Goal: Information Seeking & Learning: Learn about a topic

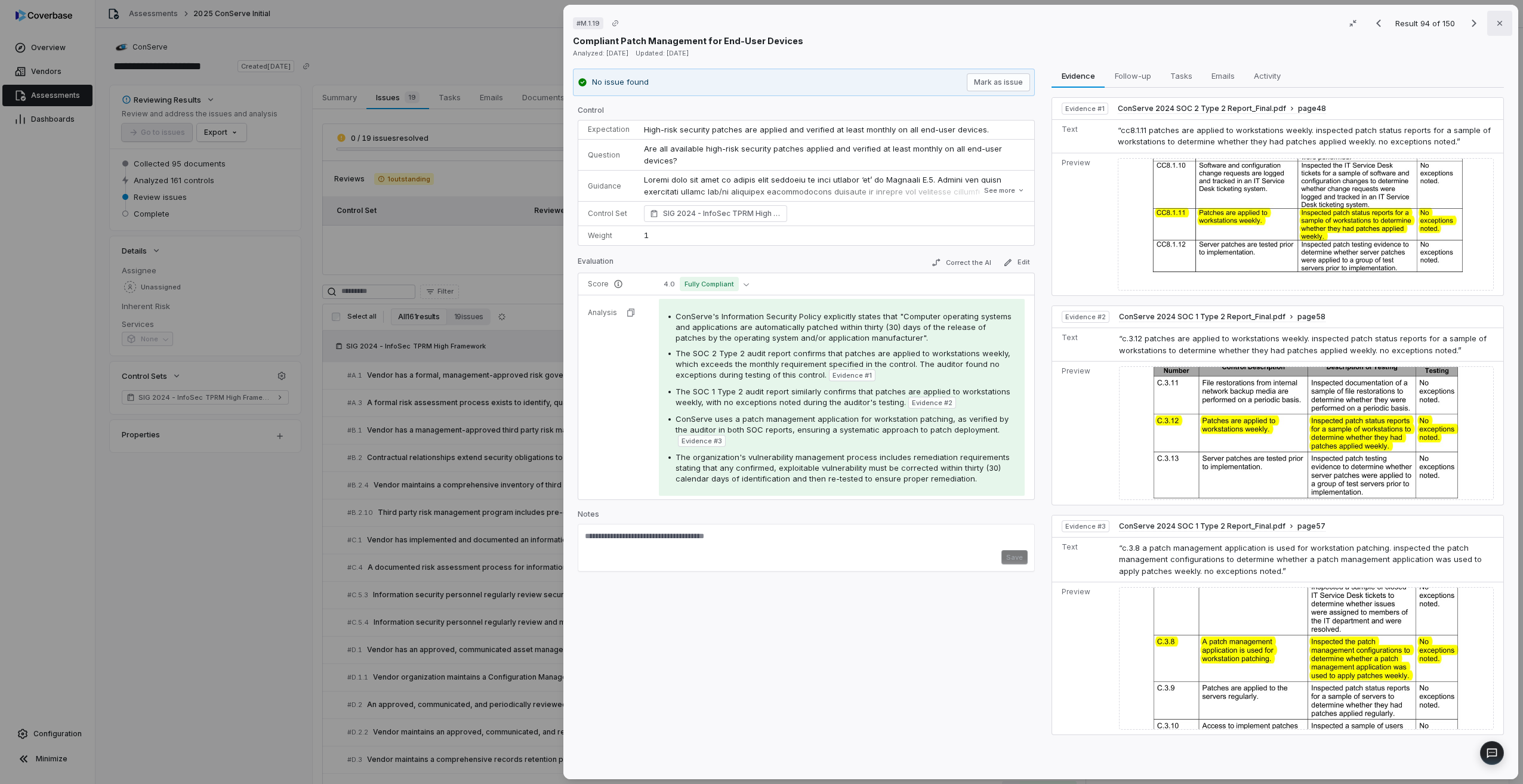
scroll to position [2648, 0]
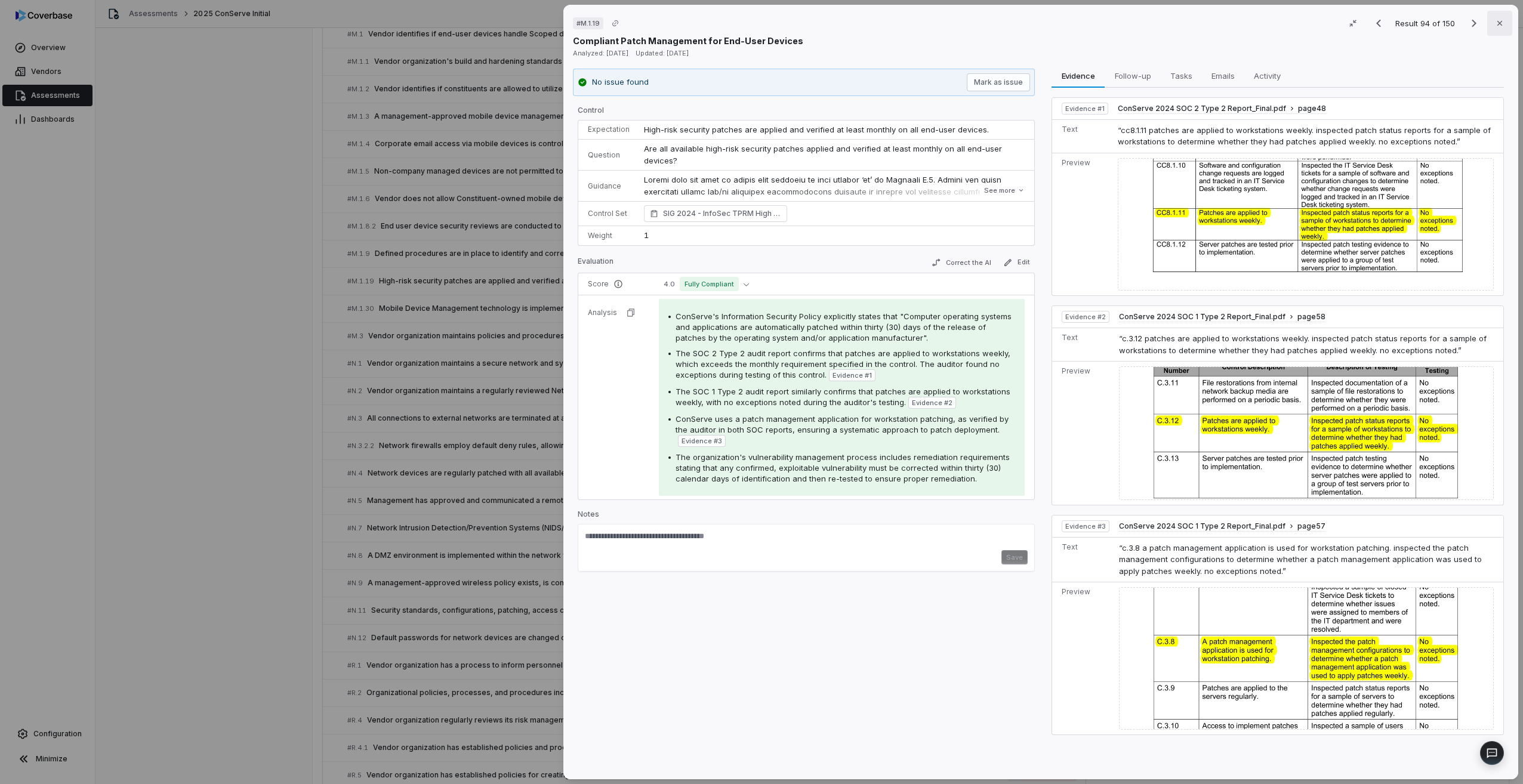
click at [1500, 26] on button "Close" at bounding box center [1500, 23] width 25 height 25
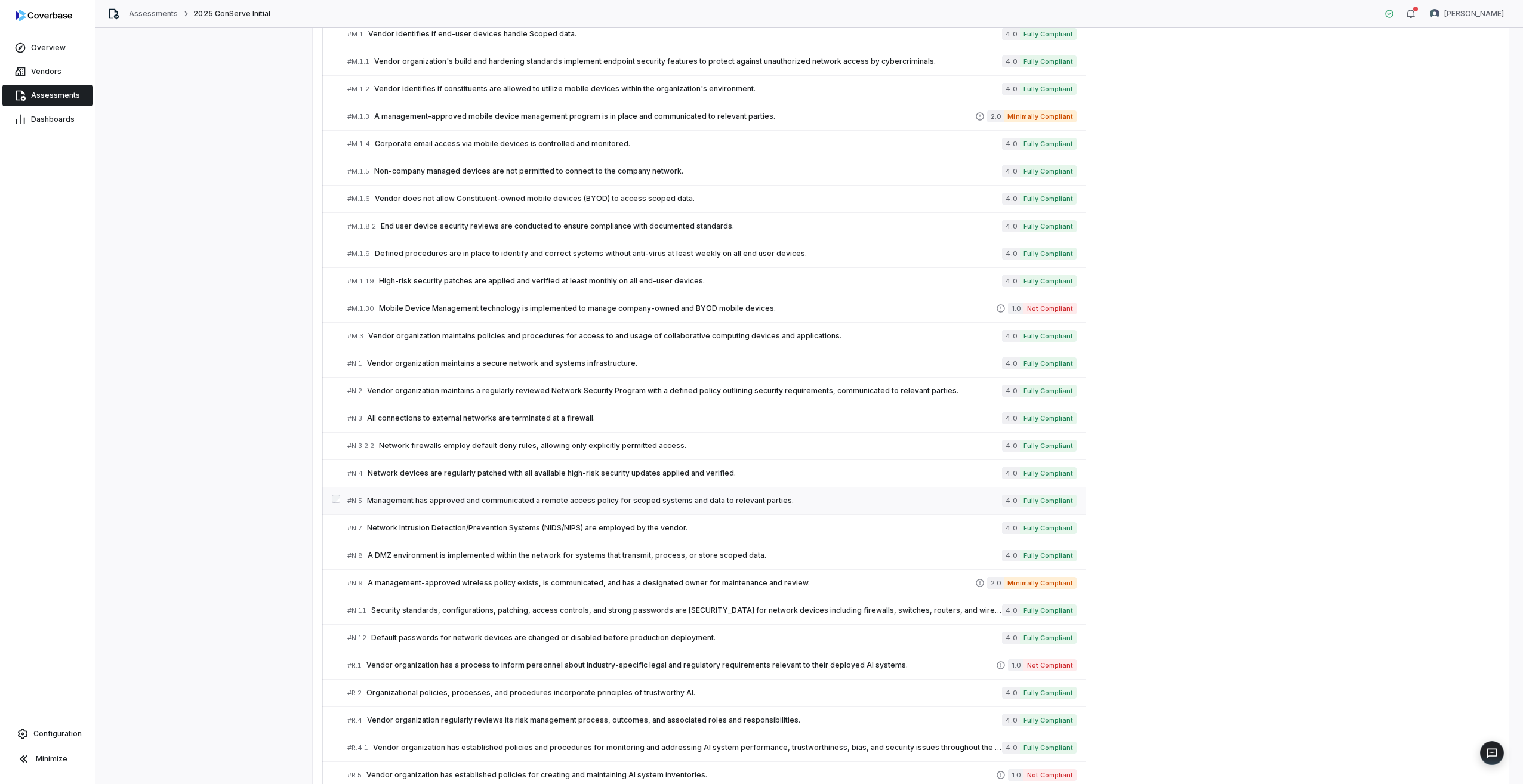
click at [472, 501] on span "Management has approved and communicated a remote access policy for scoped syst…" at bounding box center [684, 500] width 635 height 9
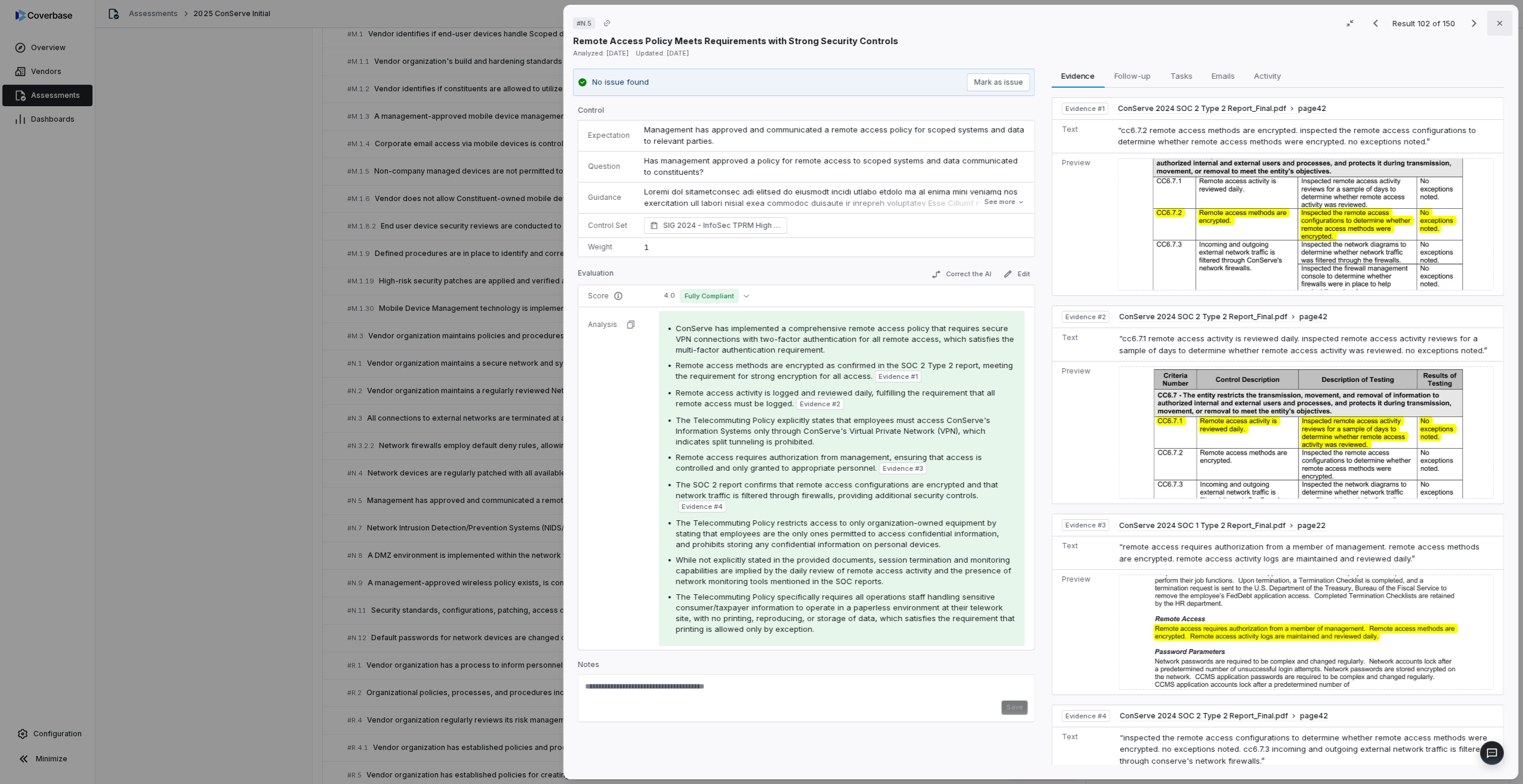
click at [1495, 25] on icon "button" at bounding box center [1500, 23] width 9 height 9
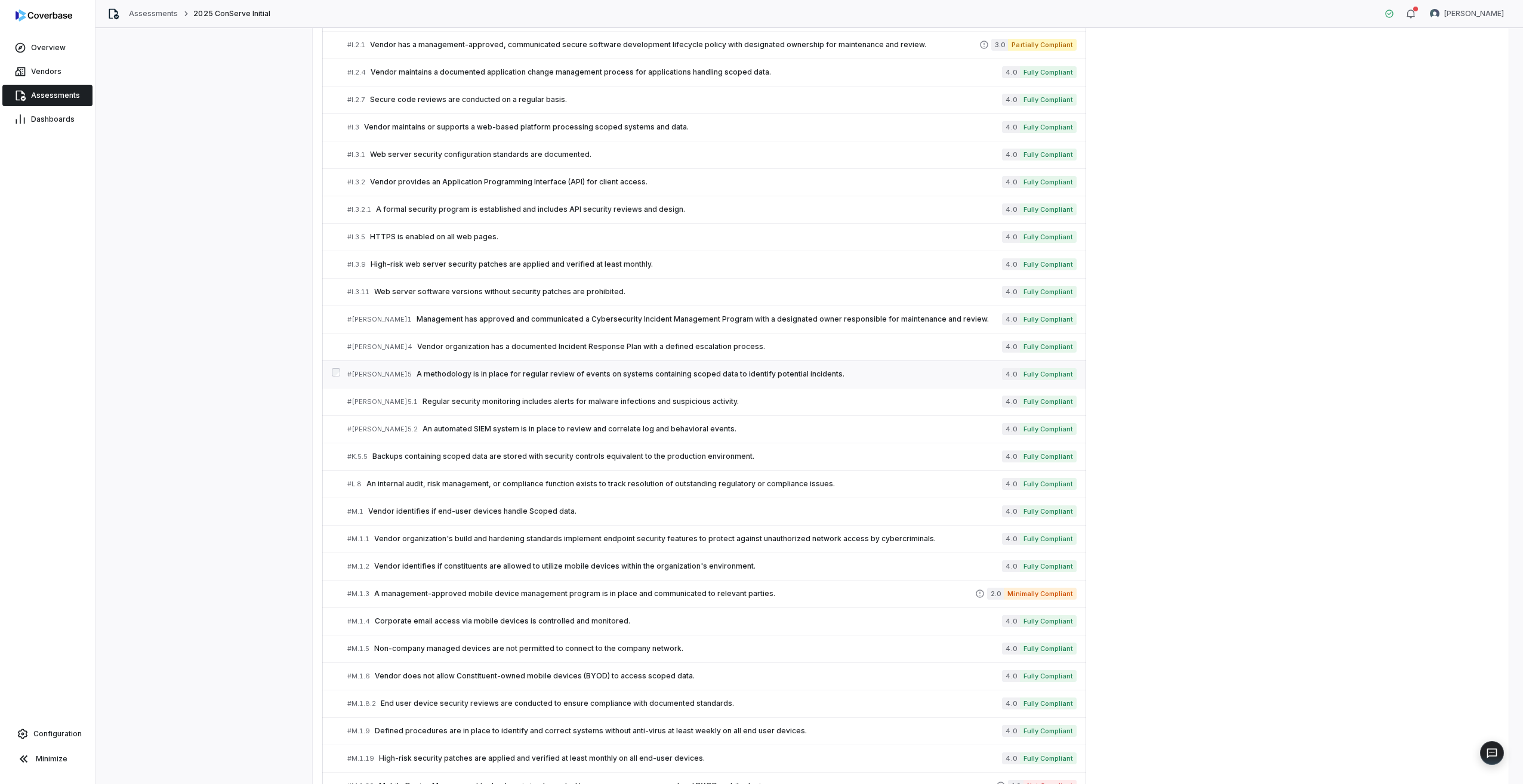
scroll to position [2110, 0]
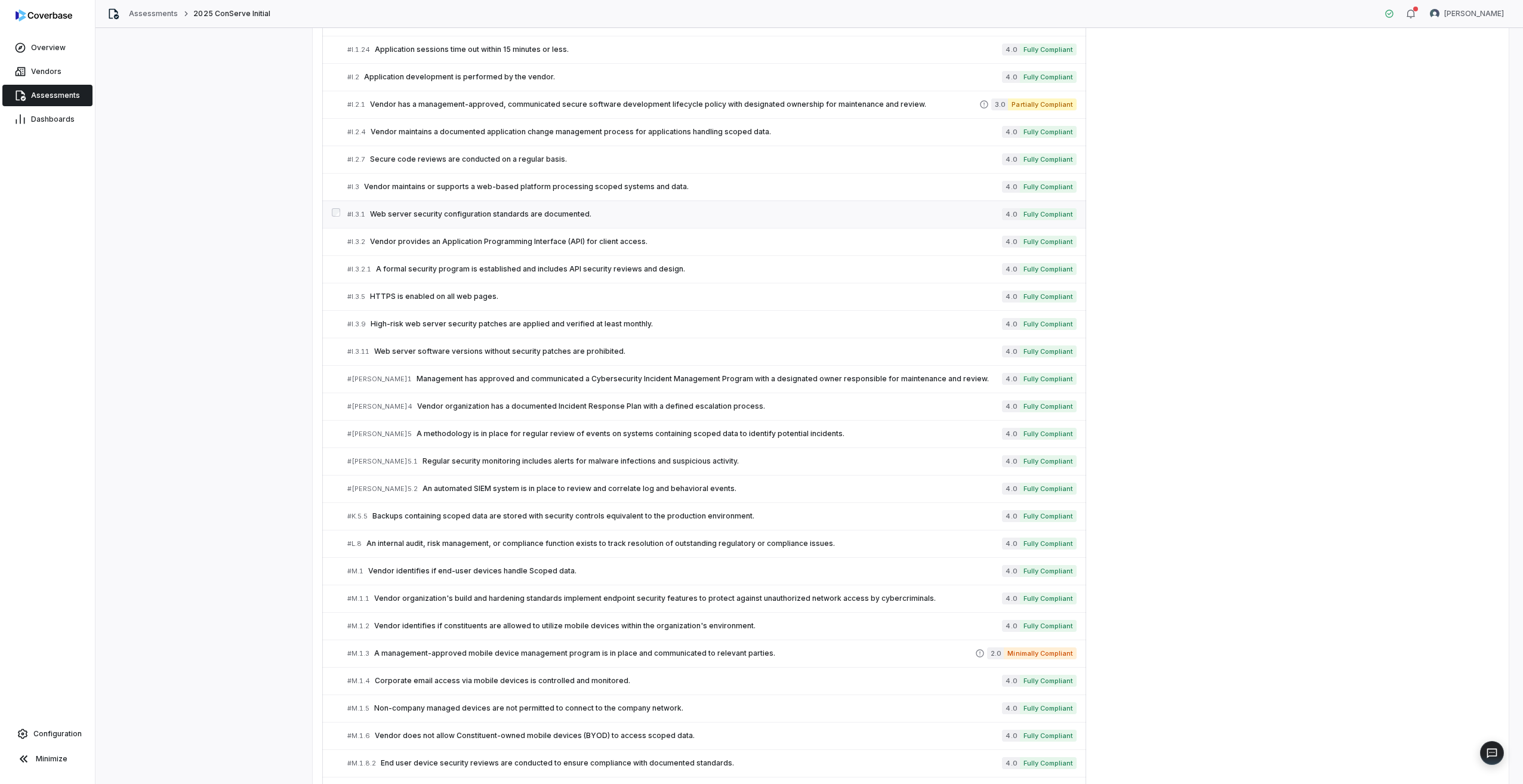
click at [420, 213] on span "Web server security configuration standards are documented." at bounding box center [686, 214] width 632 height 9
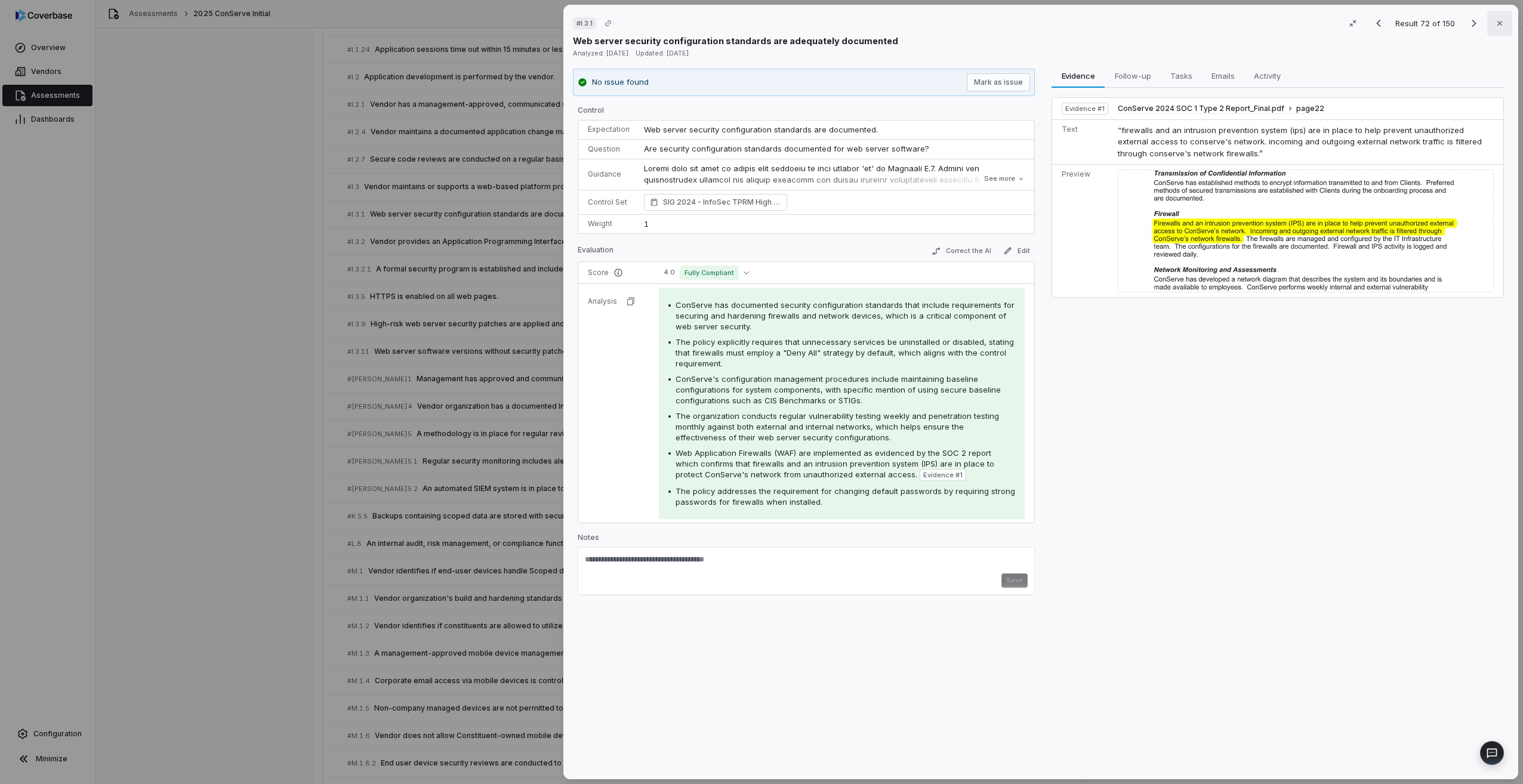
click at [1495, 24] on icon "button" at bounding box center [1500, 23] width 9 height 9
